Goal: Complete application form

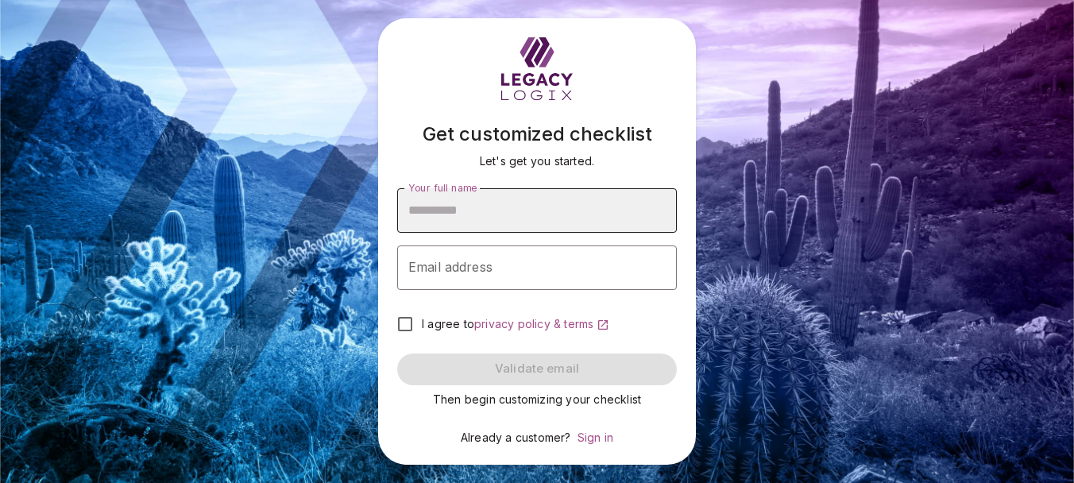
click at [428, 210] on input "Your full name" at bounding box center [537, 210] width 280 height 45
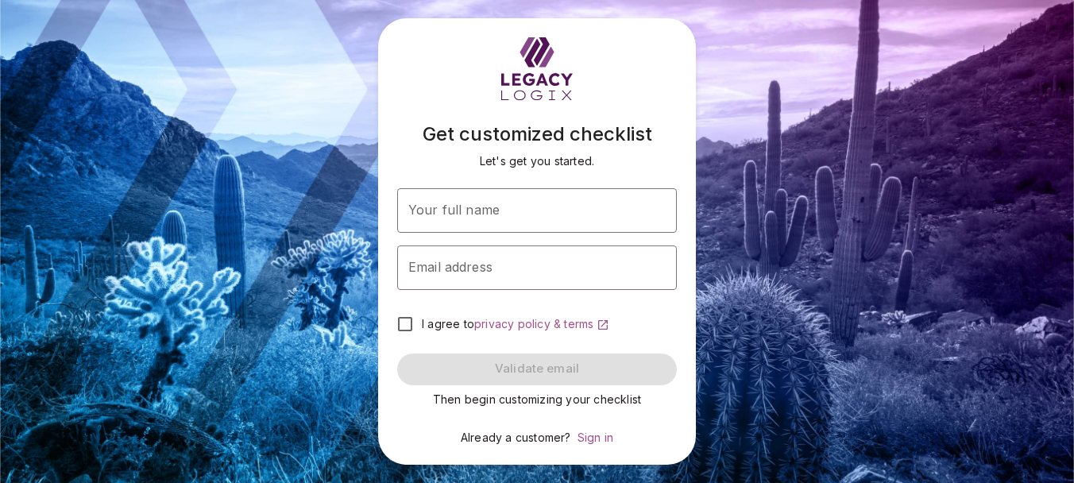
click at [338, 222] on div "Get customized checklist Let's get you started. Your full name Your full name E…" at bounding box center [537, 241] width 1074 height 483
